Goal: Transaction & Acquisition: Book appointment/travel/reservation

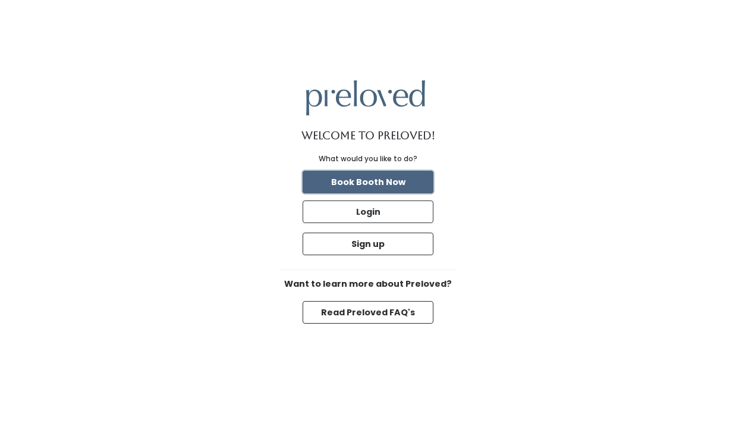
click at [419, 183] on button "Book Booth Now" at bounding box center [368, 182] width 131 height 23
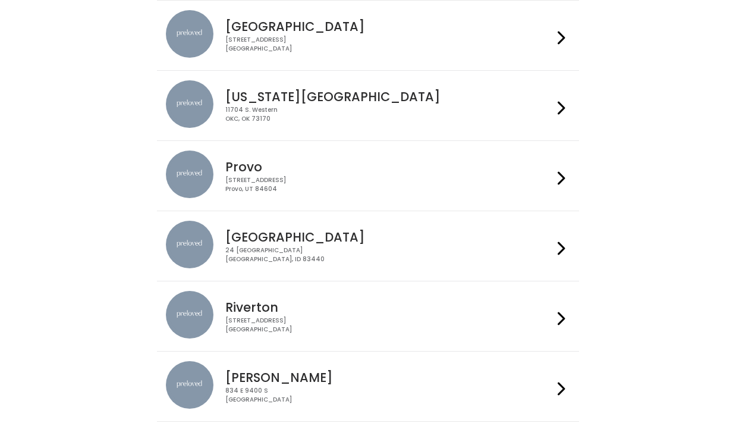
scroll to position [262, 0]
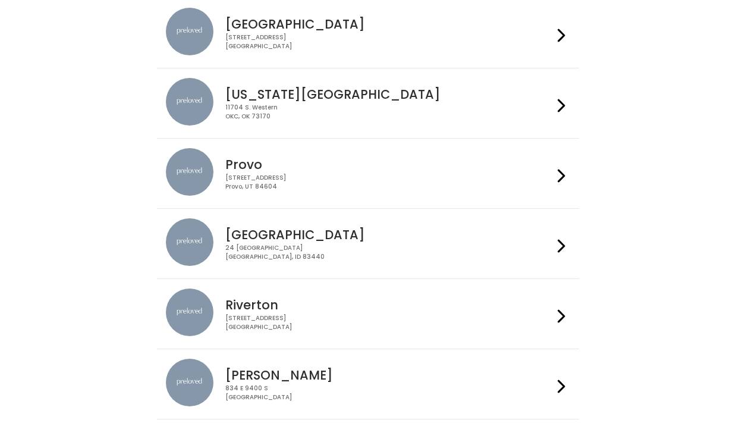
click at [435, 193] on div "Provo 230 W Cougar Blvd Provo, UT 84604" at bounding box center [368, 173] width 404 height 51
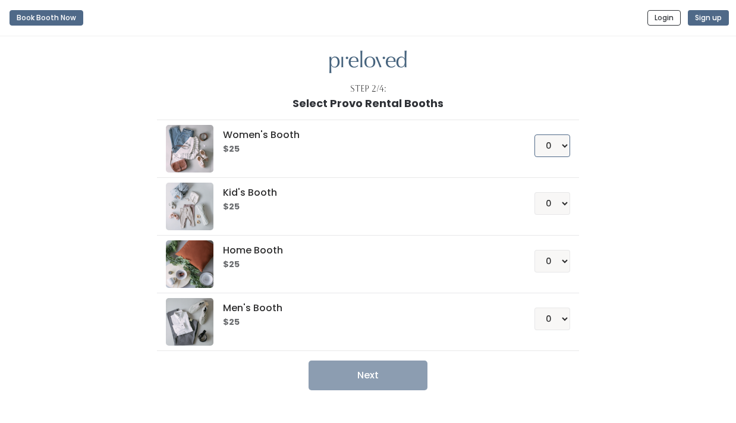
click at [560, 152] on select "0 1 2 3 4" at bounding box center [552, 145] width 36 height 23
select select "1"
click at [534, 134] on select "0 1 2 3 4" at bounding box center [552, 145] width 36 height 23
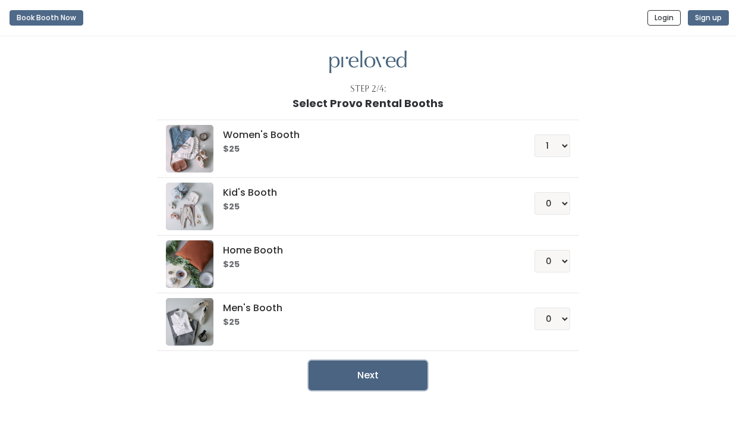
click at [364, 375] on button "Next" at bounding box center [368, 375] width 119 height 30
